Goal: Transaction & Acquisition: Purchase product/service

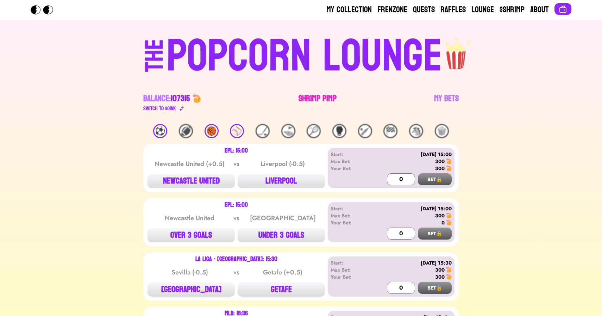
click at [321, 104] on link "Shrimp Pimp" at bounding box center [318, 103] width 38 height 20
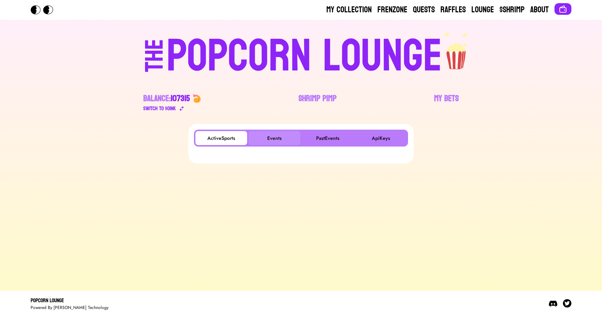
click at [263, 137] on button "Events" at bounding box center [275, 138] width 52 height 14
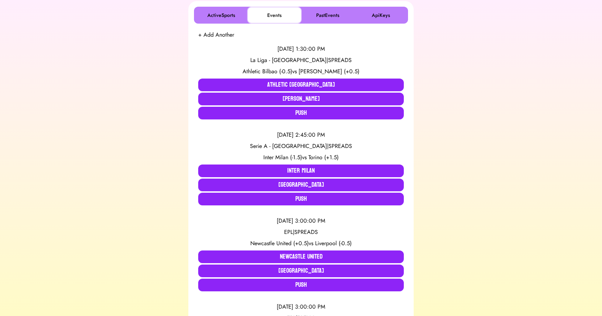
scroll to position [132, 0]
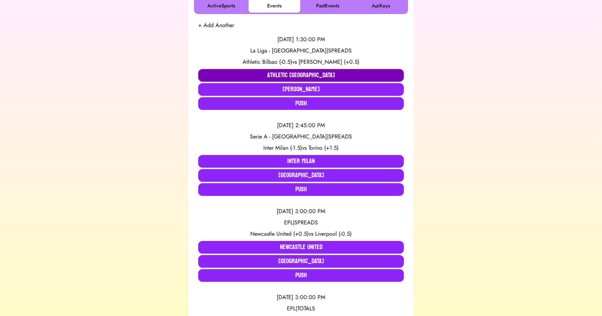
click at [289, 69] on button "Athletic [GEOGRAPHIC_DATA]" at bounding box center [301, 75] width 206 height 13
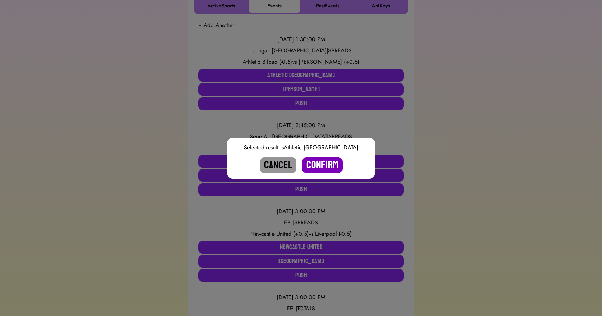
click at [325, 163] on button "Confirm" at bounding box center [322, 164] width 41 height 15
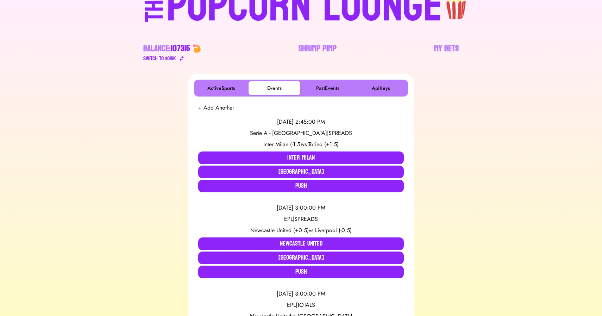
scroll to position [0, 0]
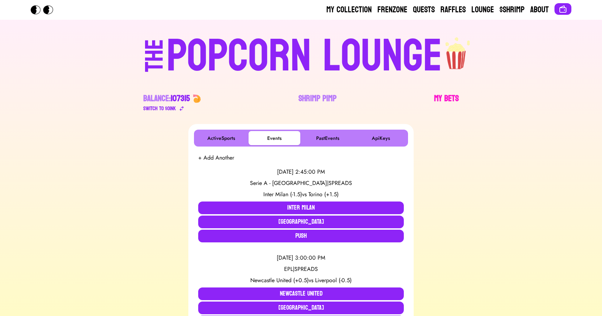
click at [449, 96] on link "My Bets" at bounding box center [446, 103] width 25 height 20
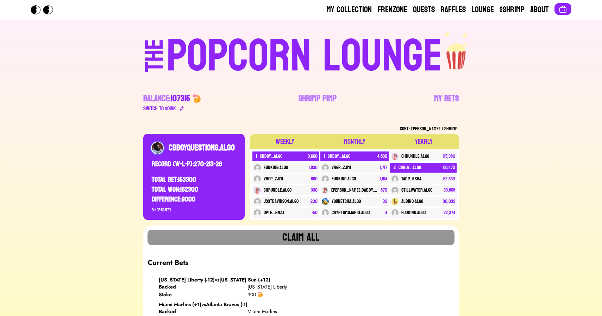
click at [277, 55] on div "POPCORN LOUNGE" at bounding box center [305, 56] width 276 height 45
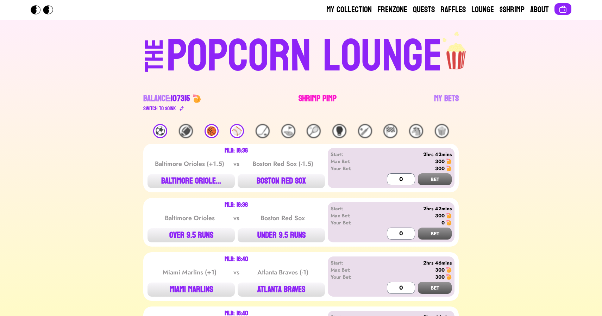
click at [318, 99] on link "Shrimp Pimp" at bounding box center [318, 103] width 38 height 20
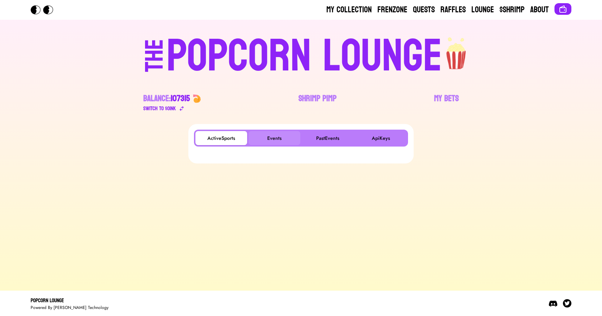
click at [270, 134] on button "Events" at bounding box center [275, 138] width 52 height 14
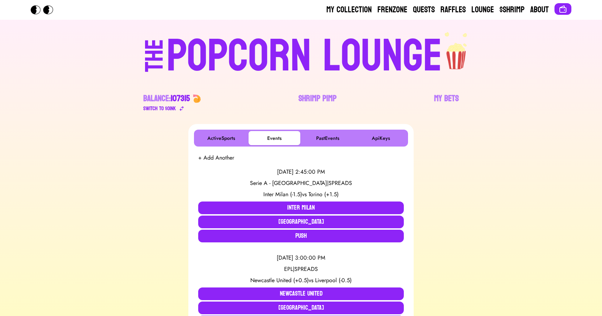
click at [269, 14] on div "My Collection Frenzone Quests Raffles Lounge $Shrimp About" at bounding box center [301, 9] width 541 height 11
click at [263, 38] on div "POPCORN LOUNGE" at bounding box center [305, 56] width 276 height 45
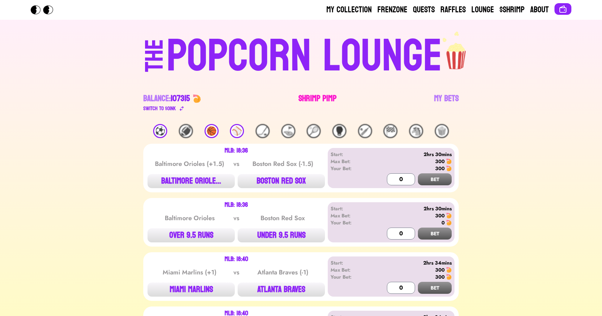
click at [311, 103] on link "Shrimp Pimp" at bounding box center [318, 103] width 38 height 20
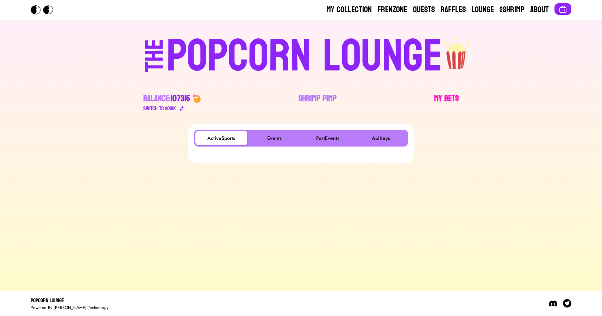
click at [434, 94] on link "My Bets" at bounding box center [446, 103] width 25 height 20
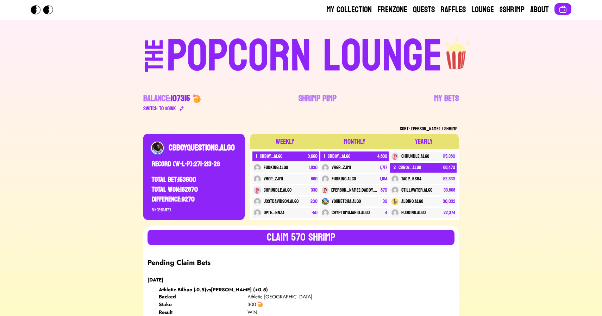
click at [243, 43] on div "POPCORN LOUNGE" at bounding box center [305, 56] width 276 height 45
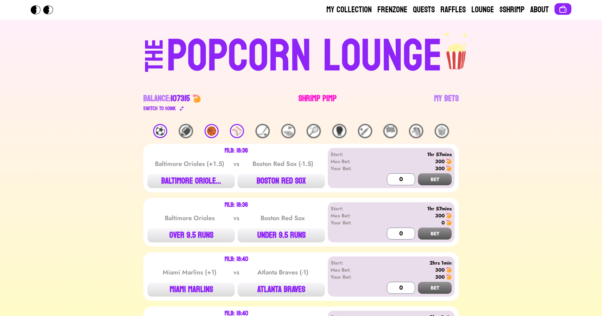
click at [309, 95] on link "Shrimp Pimp" at bounding box center [318, 103] width 38 height 20
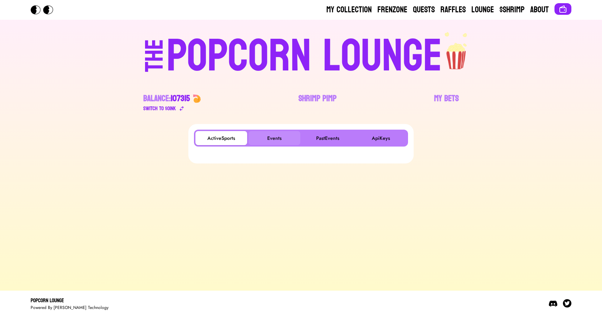
click at [273, 139] on button "Events" at bounding box center [275, 138] width 52 height 14
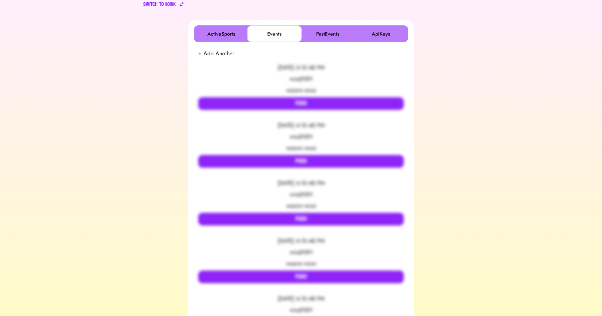
scroll to position [105, 0]
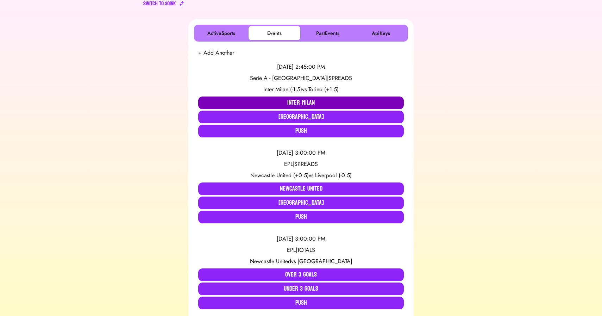
click at [248, 102] on button "Inter Milan" at bounding box center [301, 103] width 206 height 13
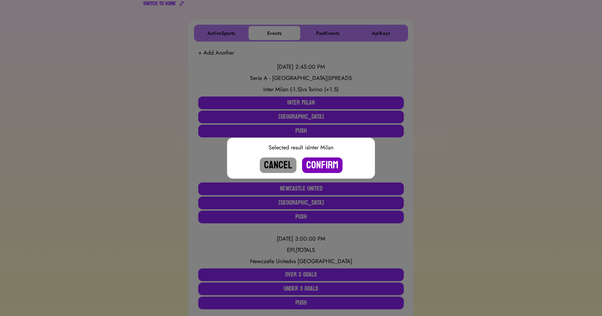
click at [322, 164] on button "Confirm" at bounding box center [322, 164] width 41 height 15
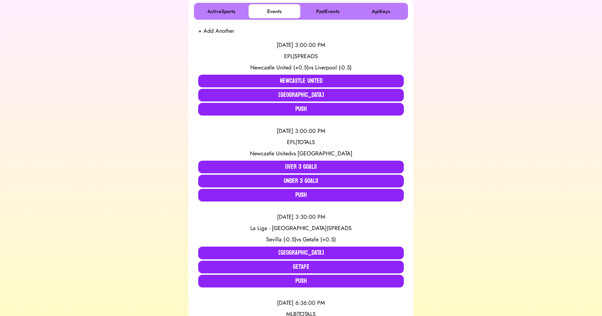
scroll to position [0, 0]
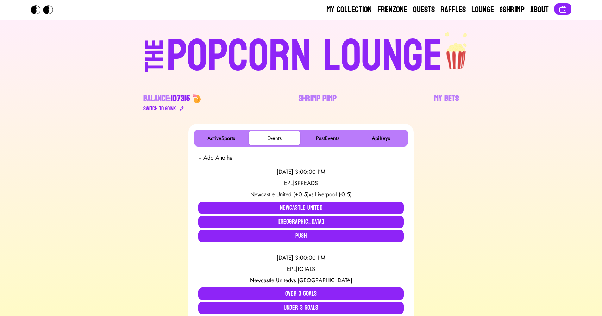
click at [284, 56] on div "POPCORN LOUNGE" at bounding box center [305, 56] width 276 height 45
